Goal: Transaction & Acquisition: Purchase product/service

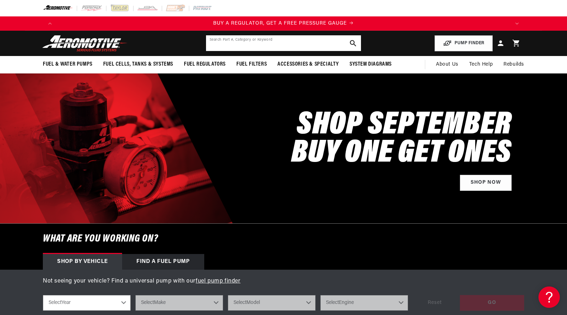
click at [223, 44] on input "text" at bounding box center [283, 43] width 155 height 16
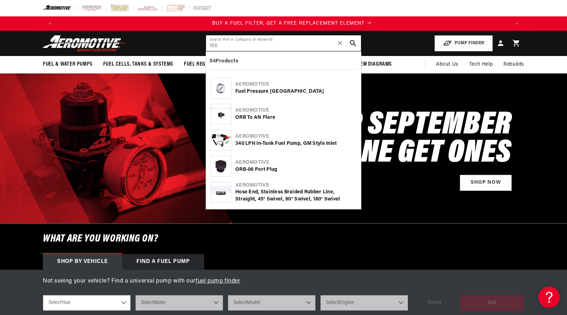
scroll to position [0, 453]
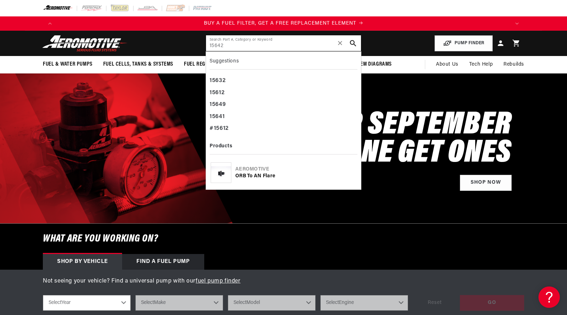
type input "15642"
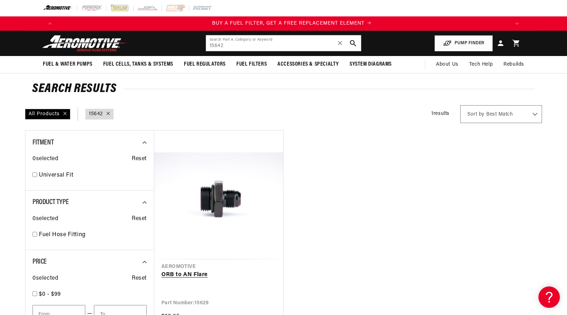
scroll to position [0, 453]
click at [156, 79] on div "Search Results All Products query : 15642 1 results Show Universal Parts Sort b…" at bounding box center [283, 269] width 517 height 391
drag, startPoint x: 231, startPoint y: 46, endPoint x: 204, endPoint y: 45, distance: 26.8
click at [204, 45] on header "Fuel & Water Pumps Back In-Tank In-Line Fuel Pumps" at bounding box center [283, 43] width 517 height 25
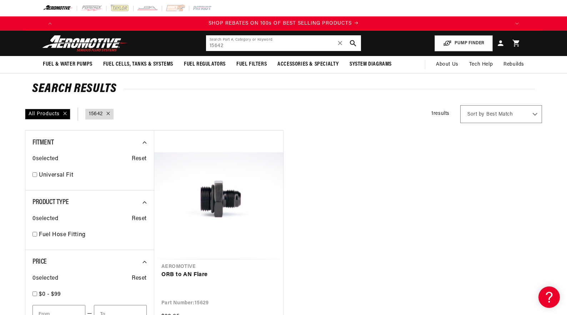
paste input "8. ORB10 to AN12 Flare"
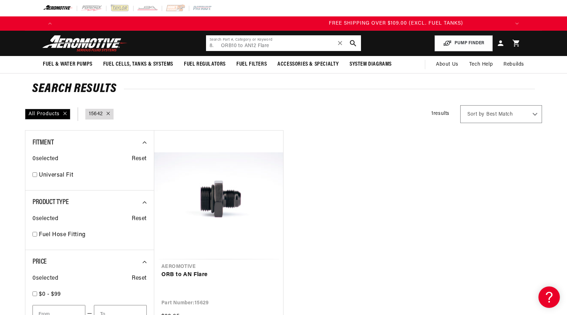
drag, startPoint x: 217, startPoint y: 45, endPoint x: 192, endPoint y: 46, distance: 25.4
click at [192, 46] on header "Fuel & Water Pumps Back In-Tank In-Line Fuel Pumps" at bounding box center [283, 43] width 517 height 25
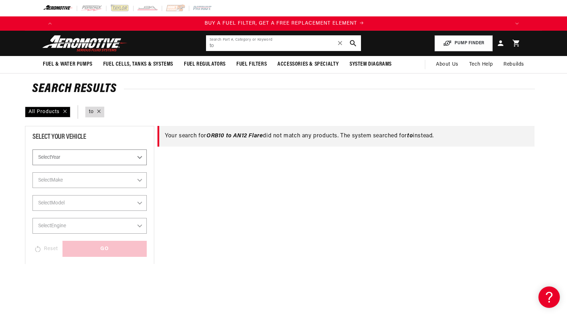
scroll to position [0, 453]
drag, startPoint x: 219, startPoint y: 46, endPoint x: 205, endPoint y: 45, distance: 14.3
click at [205, 45] on header "Fuel & Water Pumps Back In-Tank In-Line Fuel Pumps" at bounding box center [283, 43] width 517 height 25
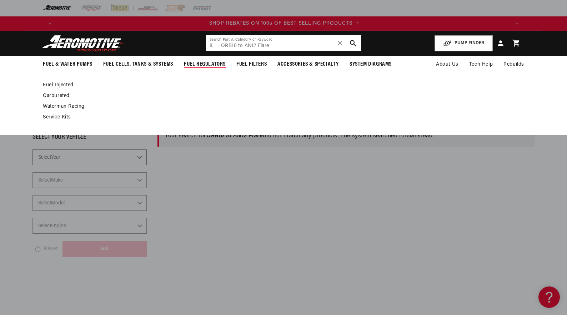
scroll to position [0, 0]
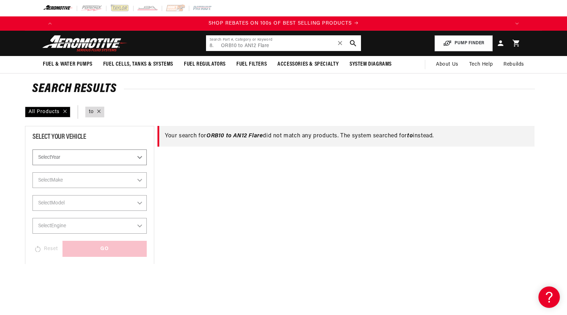
drag, startPoint x: 219, startPoint y: 47, endPoint x: 179, endPoint y: 44, distance: 40.1
click at [179, 44] on header "Fuel & Water Pumps Back In-Tank In-Line Fuel Pumps" at bounding box center [283, 43] width 517 height 25
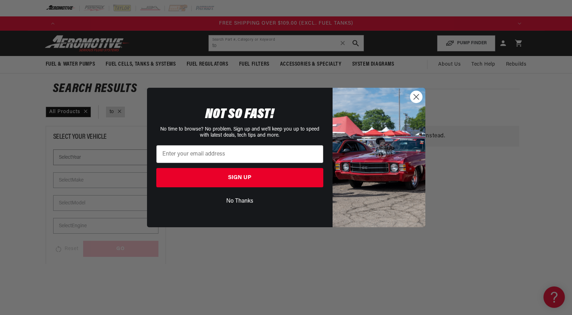
click at [413, 94] on circle "Close dialog" at bounding box center [416, 97] width 12 height 12
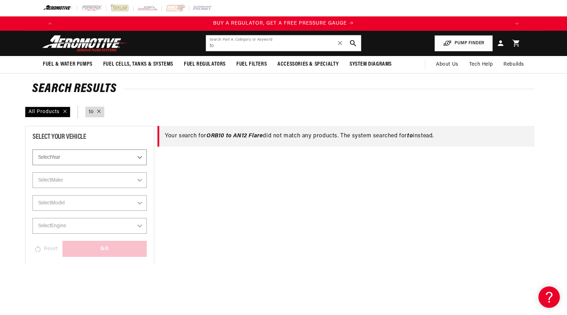
click at [146, 106] on div "All Products query : to Filter By" at bounding box center [283, 112] width 517 height 14
drag, startPoint x: 217, startPoint y: 45, endPoint x: 194, endPoint y: 46, distance: 23.2
click at [194, 46] on header "Fuel & Water Pumps Back In-Tank In-Line Fuel Pumps" at bounding box center [283, 43] width 517 height 25
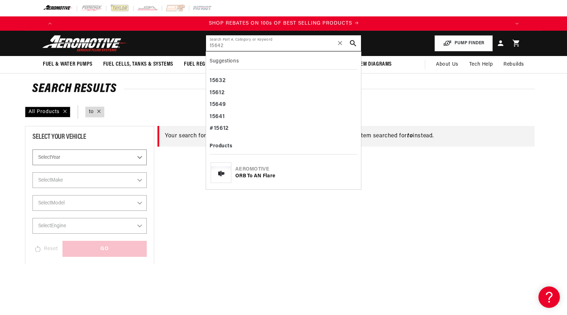
scroll to position [0, 905]
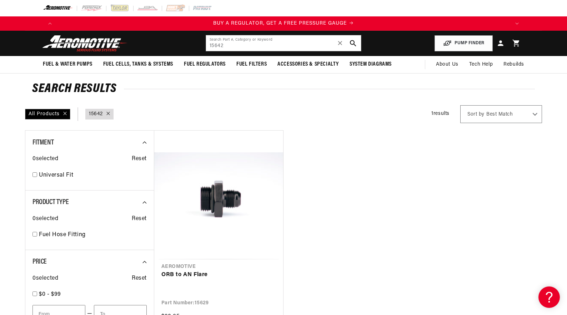
click at [148, 101] on div "Search Results All Products query : 15642 1 results Show Universal Parts Sort b…" at bounding box center [283, 269] width 517 height 391
drag, startPoint x: 230, startPoint y: 45, endPoint x: 188, endPoint y: 45, distance: 42.1
click at [188, 45] on header "Fuel & Water Pumps Back In-Tank In-Line Fuel Pumps" at bounding box center [283, 43] width 517 height 25
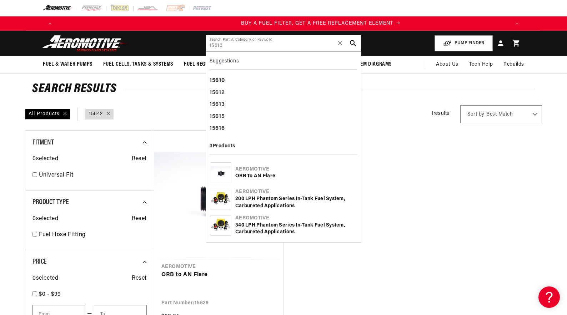
type input "15610"
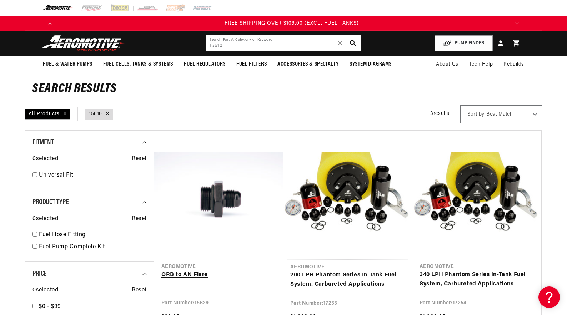
scroll to position [0, 1358]
click at [156, 105] on div "Search Results All Products query : 15610 3 results Show Universal Parts Sort b…" at bounding box center [283, 274] width 517 height 401
click at [109, 113] on div at bounding box center [105, 114] width 7 height 8
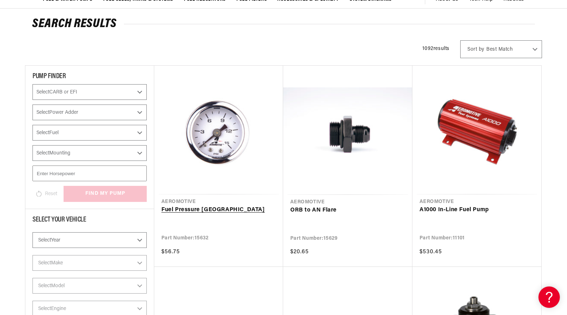
scroll to position [71, 0]
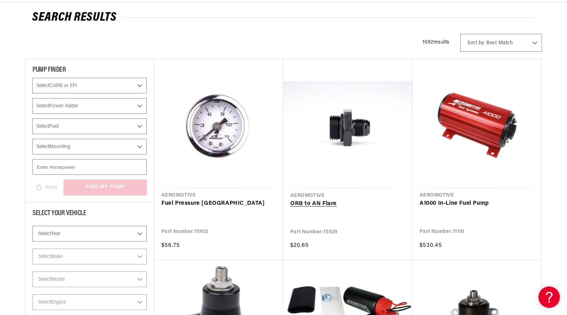
click at [316, 200] on link "ORB to AN Flare" at bounding box center [347, 204] width 115 height 9
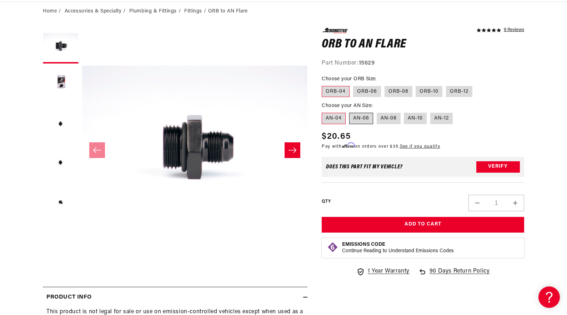
scroll to position [0, 453]
click at [369, 92] on label "ORB-06" at bounding box center [367, 91] width 28 height 11
click at [353, 85] on input "ORB-06" at bounding box center [353, 85] width 0 height 0
radio input "true"
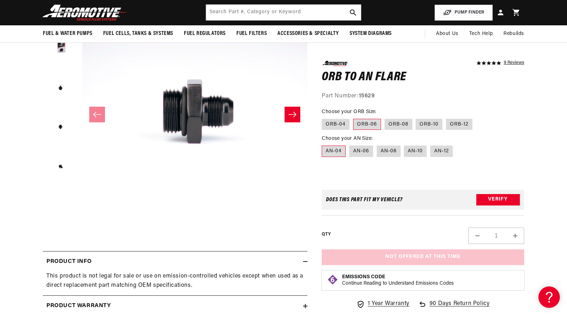
scroll to position [0, 1358]
click at [365, 151] on label "AN-06" at bounding box center [361, 151] width 24 height 11
click at [350, 145] on input "AN-06" at bounding box center [349, 144] width 0 height 0
radio input "true"
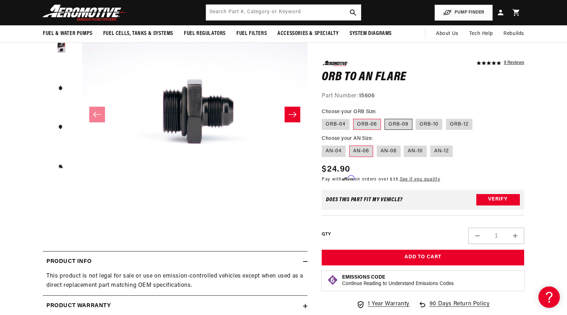
scroll to position [0, 453]
click at [394, 121] on label "ORB-08" at bounding box center [399, 124] width 28 height 11
click at [385, 117] on input "ORB-08" at bounding box center [385, 117] width 0 height 0
radio input "true"
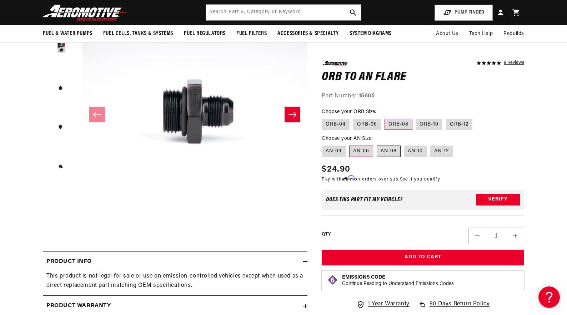
click at [377, 152] on label "AN-08" at bounding box center [389, 151] width 24 height 11
click at [377, 145] on input "AN-08" at bounding box center [377, 144] width 0 height 0
radio input "true"
click at [426, 125] on label "ORB-10" at bounding box center [429, 124] width 27 height 11
click at [416, 117] on input "ORB-10" at bounding box center [416, 117] width 0 height 0
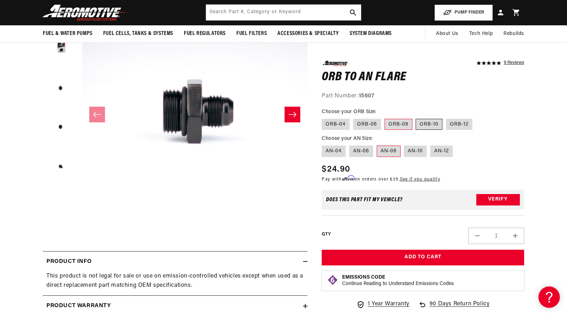
radio input "true"
click at [403, 148] on fieldset "Choose your AN Size: AN-04 AN-06 AN-08 AN-10 AN-12" at bounding box center [423, 146] width 202 height 23
click at [420, 152] on label "AN-10" at bounding box center [415, 151] width 23 height 11
click at [405, 145] on input "AN-10" at bounding box center [404, 144] width 0 height 0
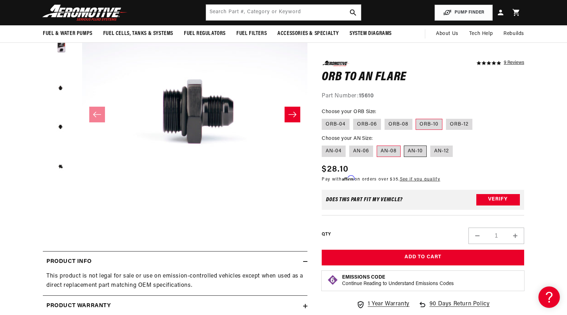
radio input "true"
click at [436, 147] on label "AN-12" at bounding box center [441, 151] width 22 height 11
click at [431, 145] on input "AN-12" at bounding box center [430, 144] width 0 height 0
radio input "true"
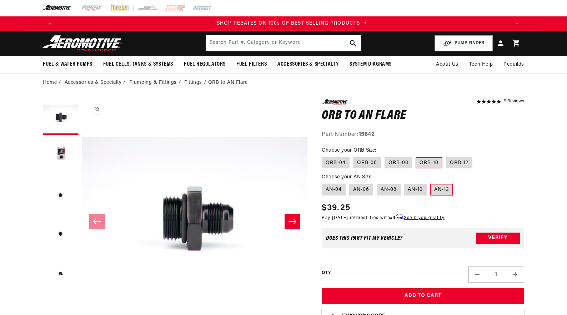
scroll to position [0, 905]
click at [416, 188] on label "AN-10" at bounding box center [415, 189] width 23 height 11
click at [405, 183] on input "AN-10" at bounding box center [404, 183] width 0 height 0
radio input "true"
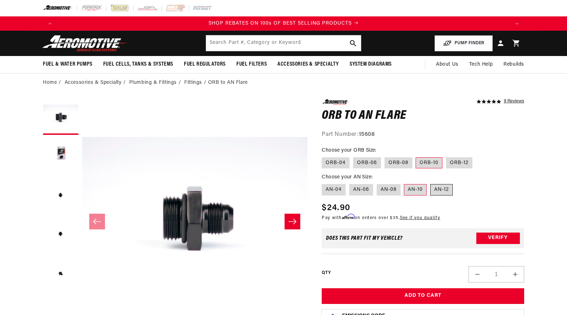
click at [441, 192] on label "AN-12" at bounding box center [441, 189] width 22 height 11
click at [431, 183] on input "AN-12" at bounding box center [430, 183] width 0 height 0
radio input "true"
click at [419, 191] on label "AN-10" at bounding box center [415, 189] width 23 height 11
click at [405, 183] on input "AN-10" at bounding box center [404, 183] width 0 height 0
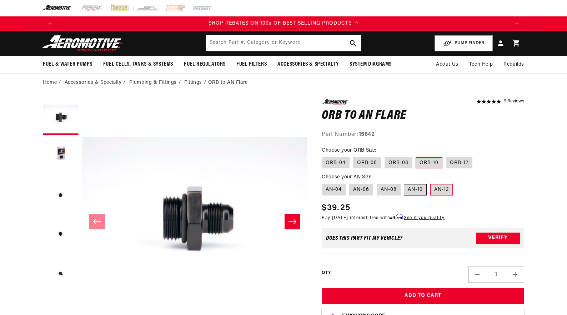
radio input "true"
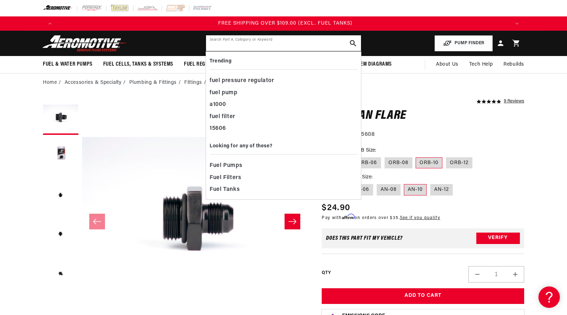
scroll to position [0, 1358]
drag, startPoint x: 304, startPoint y: 42, endPoint x: 223, endPoint y: 42, distance: 81.4
click at [223, 42] on input "text" at bounding box center [283, 43] width 155 height 16
paste input "9. ORB-10 to AN-10 In-line Gauge Adapter"
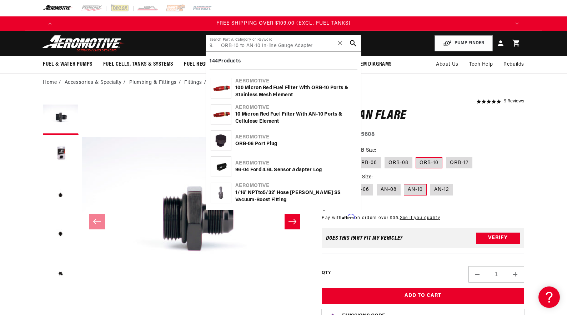
drag, startPoint x: 219, startPoint y: 46, endPoint x: 195, endPoint y: 45, distance: 24.3
click at [195, 45] on header "Fuel & Water Pumps Back In-Tank In-Line Fuel Pumps" at bounding box center [283, 43] width 517 height 25
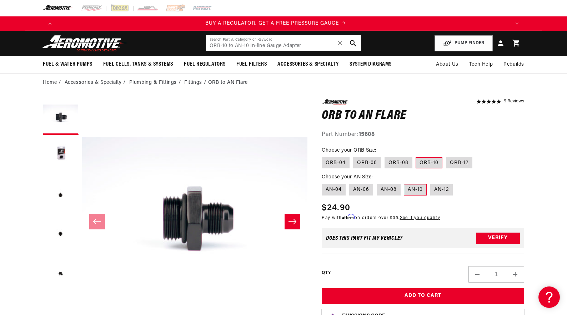
scroll to position [0, 0]
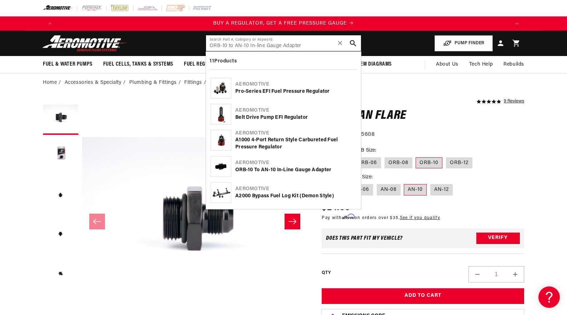
type input "ORB-10 to AN-10 In-line Gauge Adapter"
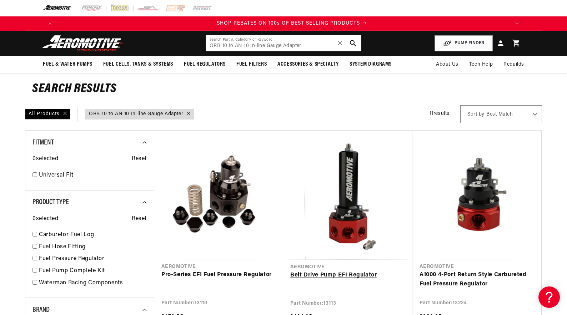
scroll to position [0, 905]
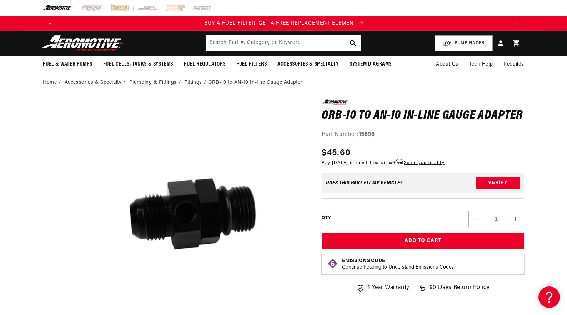
scroll to position [0, 453]
